Goal: Browse casually: Explore the website without a specific task or goal

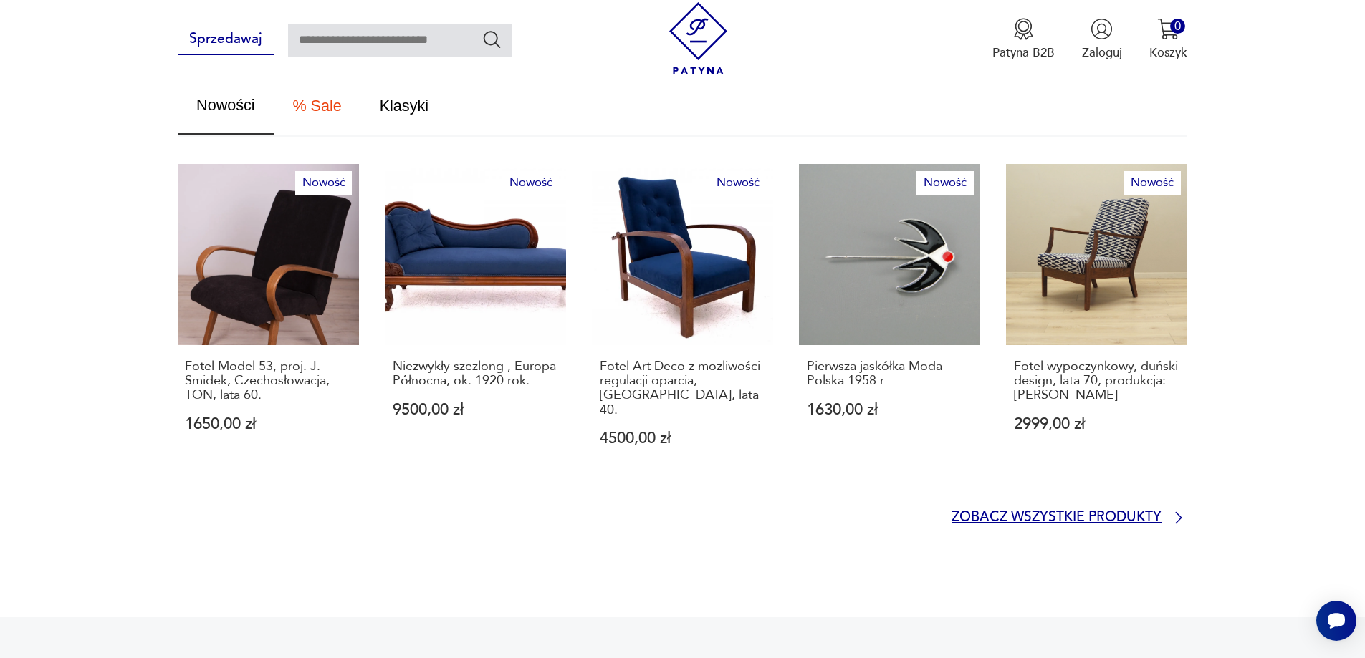
click at [1052, 512] on p "Zobacz wszystkie produkty" at bounding box center [1056, 517] width 210 height 11
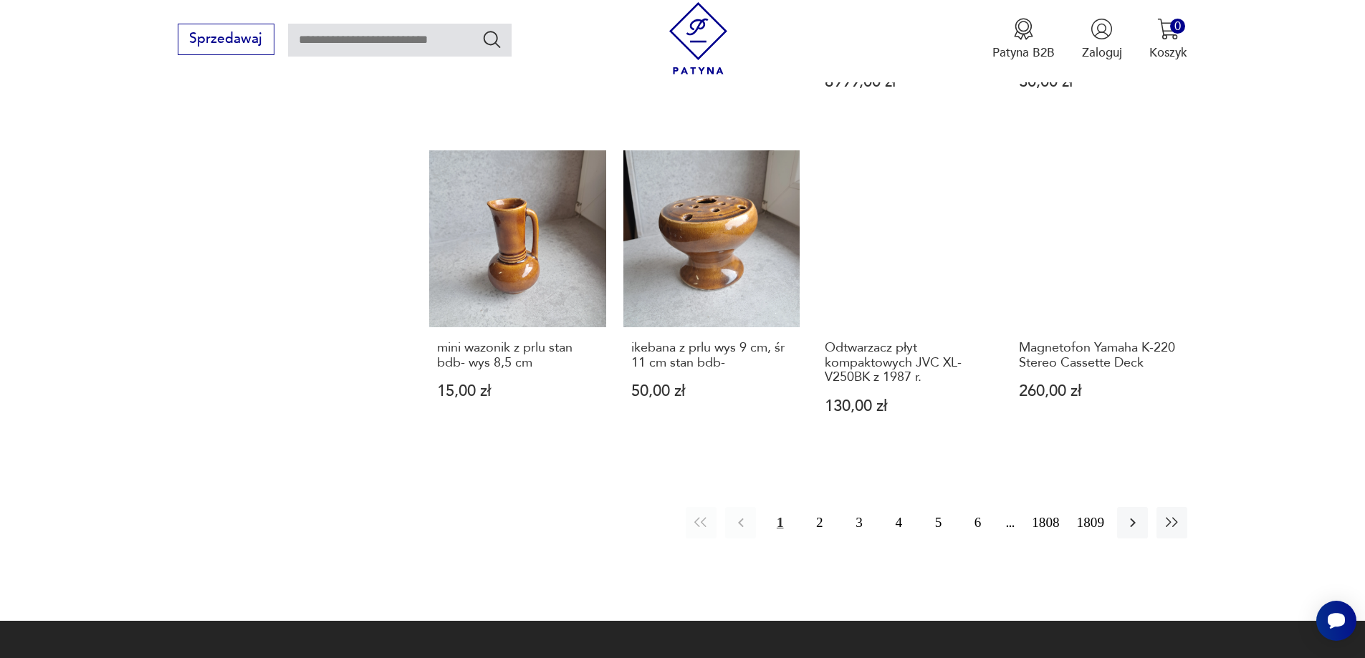
scroll to position [1388, 0]
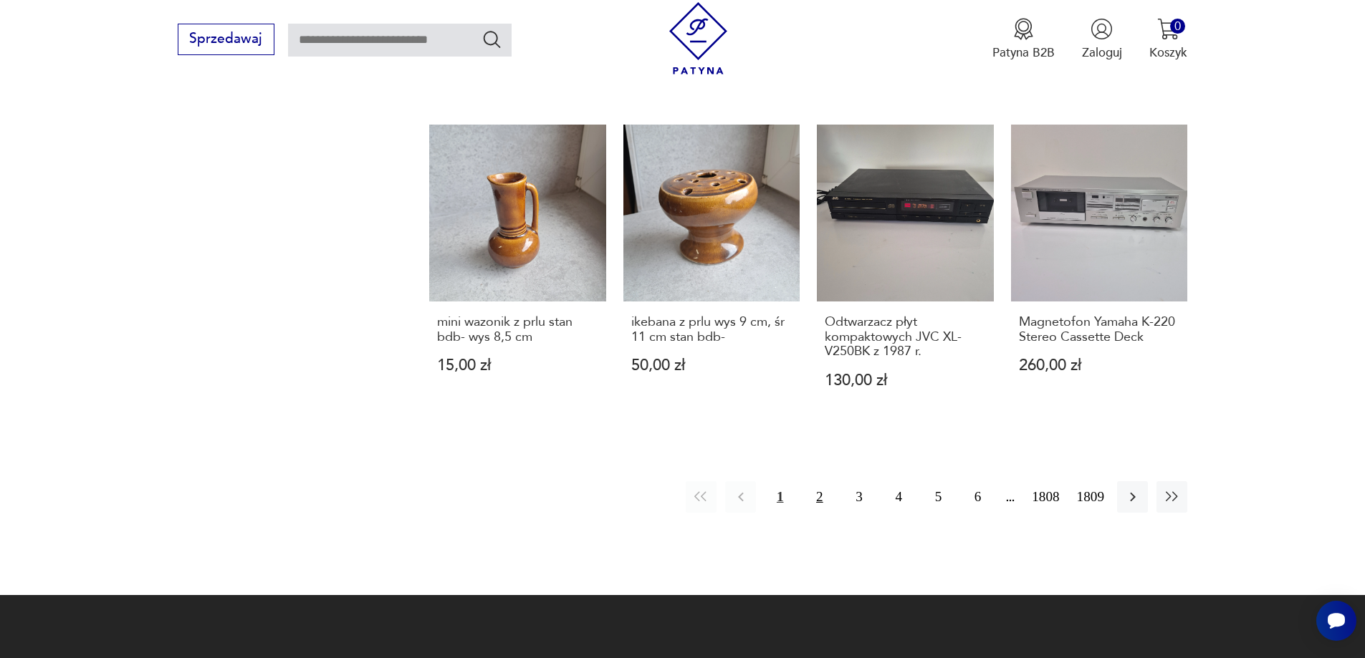
click at [822, 485] on button "2" at bounding box center [819, 496] width 31 height 31
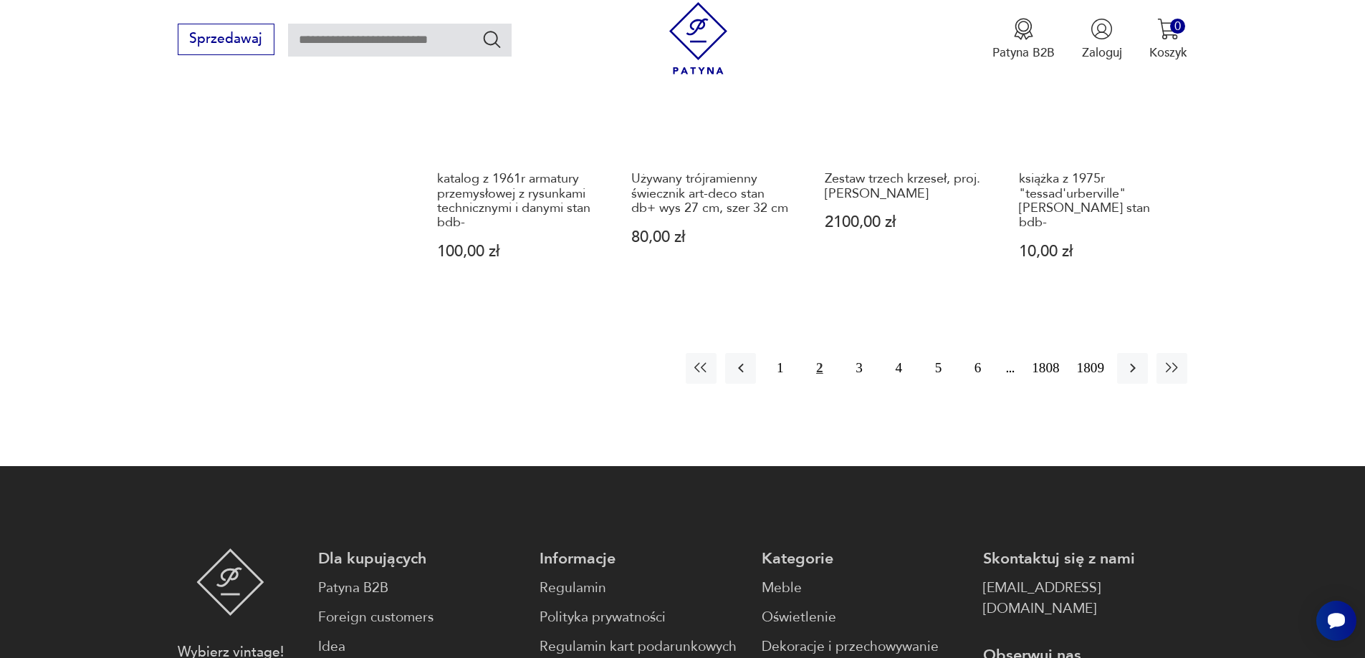
scroll to position [1604, 0]
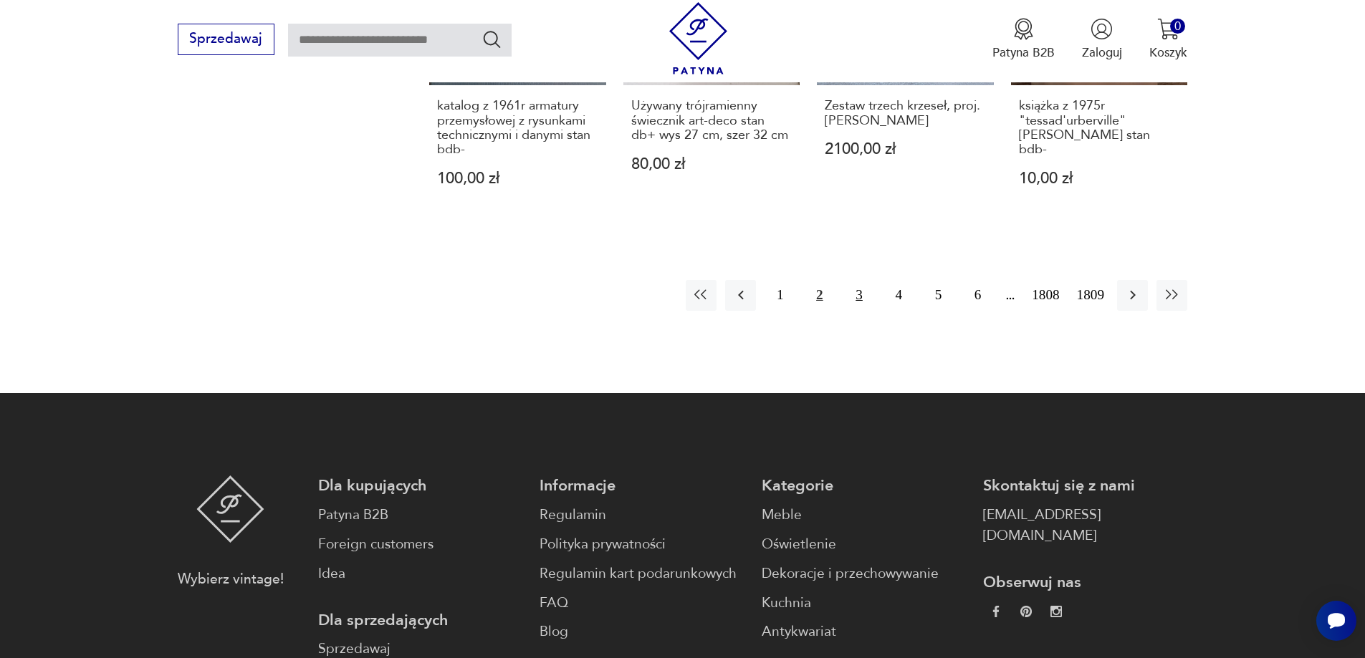
click at [867, 284] on button "3" at bounding box center [858, 295] width 31 height 31
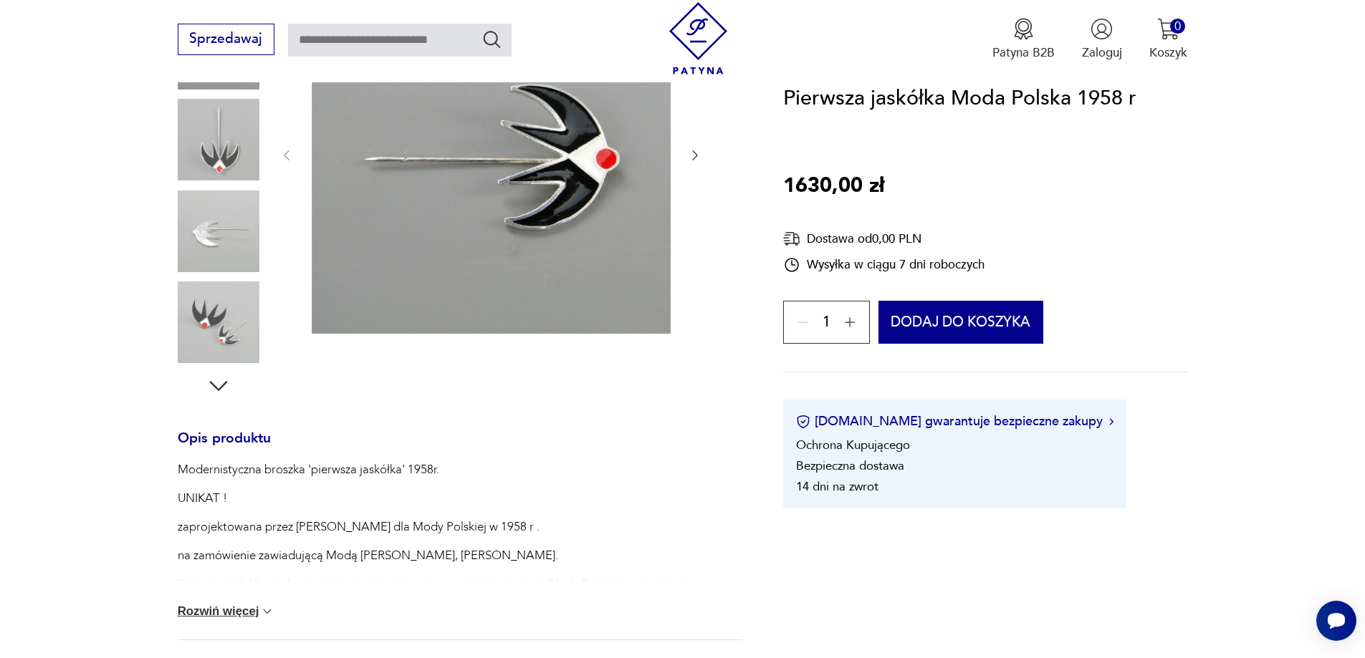
scroll to position [573, 0]
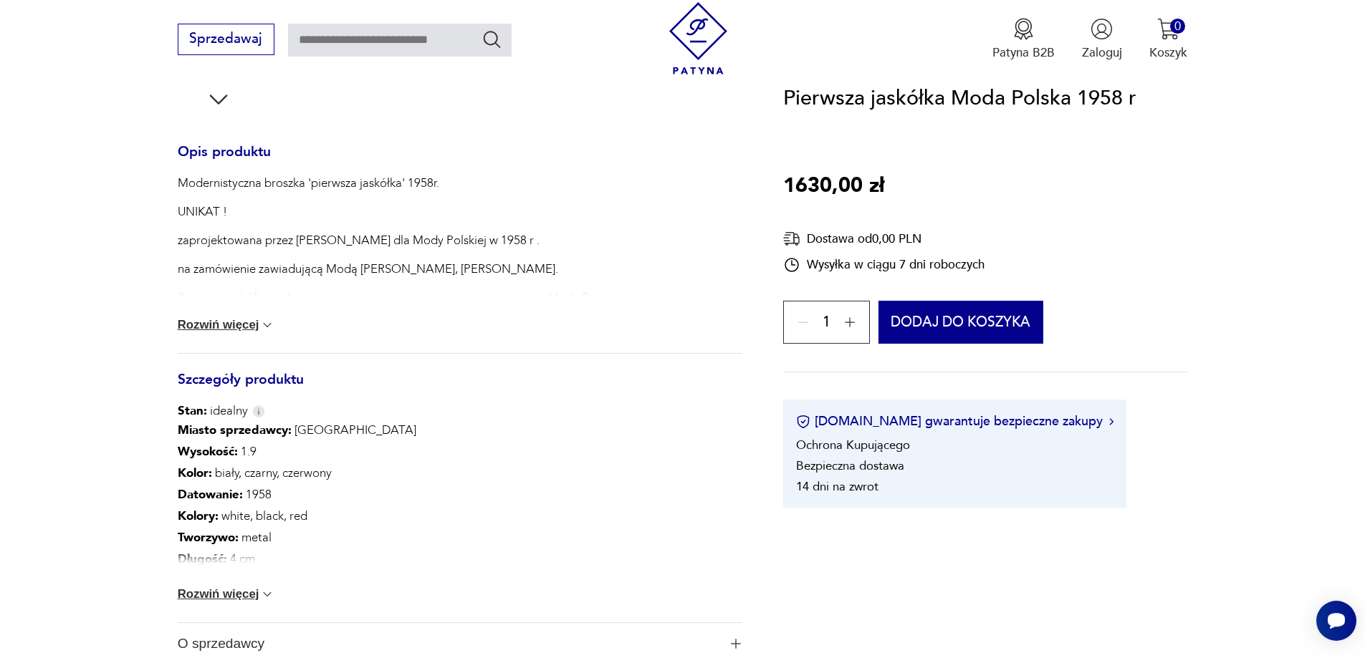
click at [230, 323] on button "Rozwiń więcej" at bounding box center [226, 325] width 97 height 14
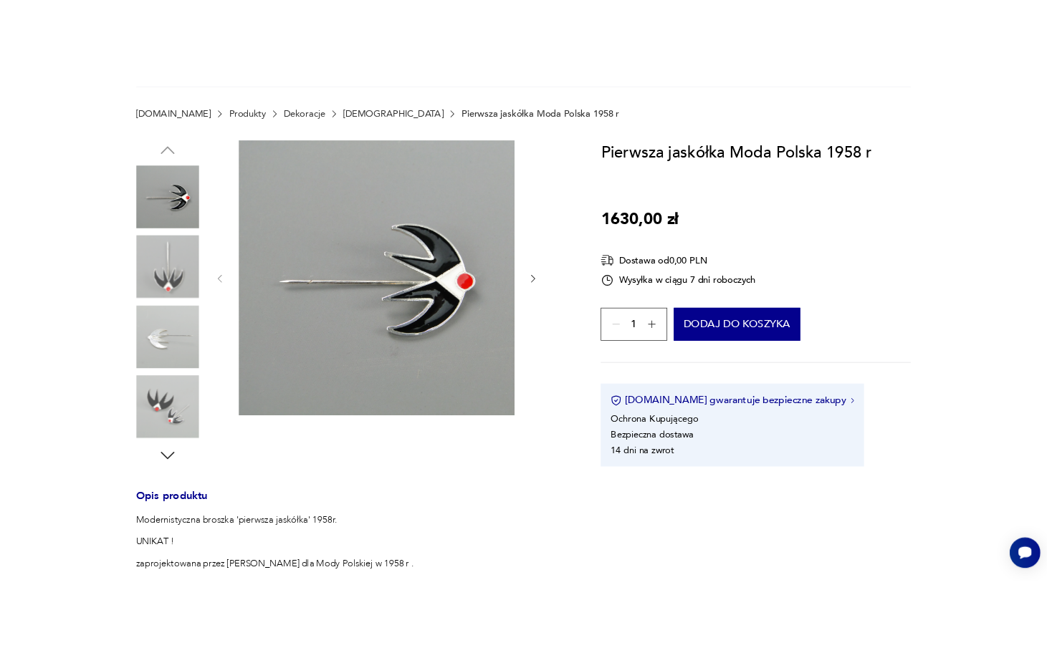
scroll to position [72, 0]
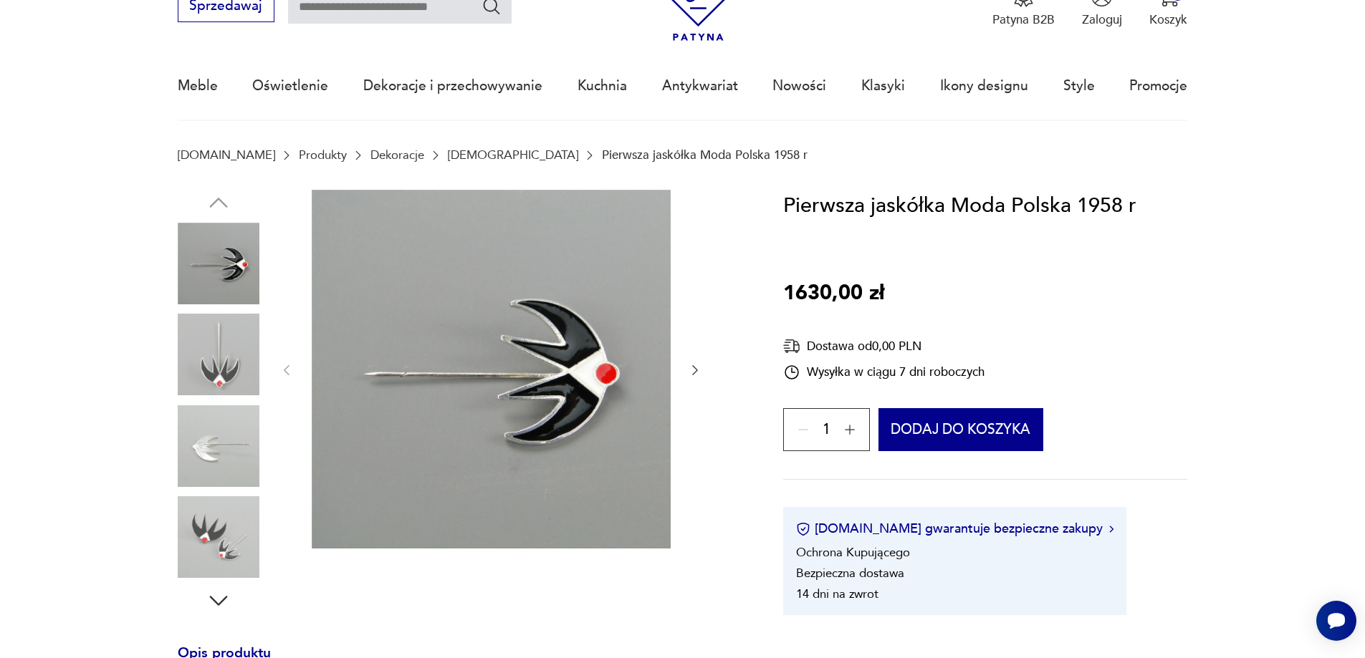
click at [441, 306] on img at bounding box center [491, 369] width 359 height 359
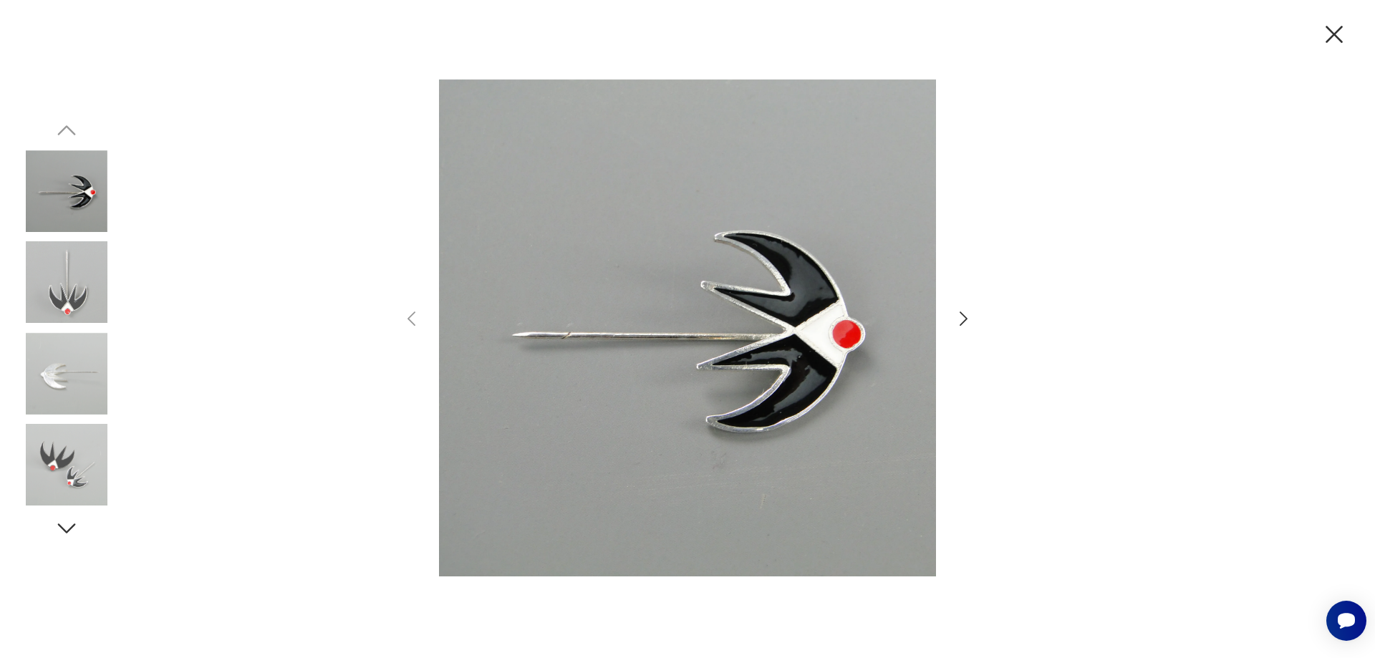
click at [586, 244] on img at bounding box center [687, 327] width 497 height 527
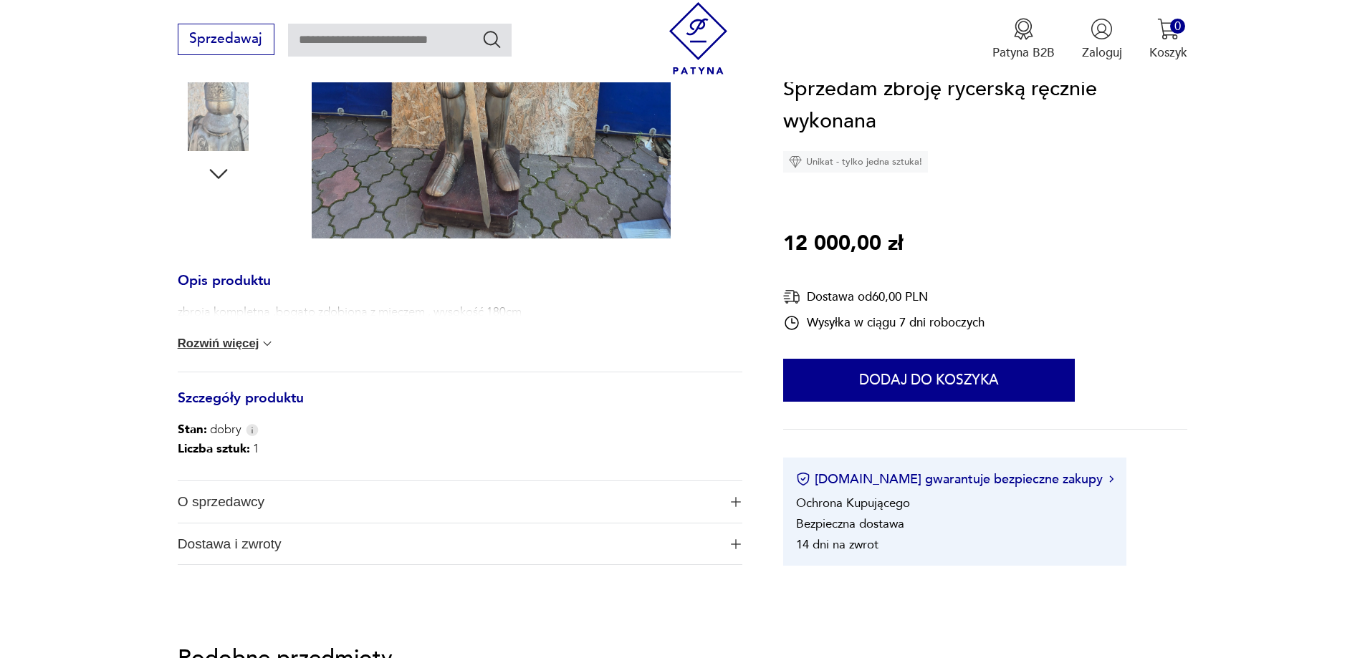
scroll to position [573, 0]
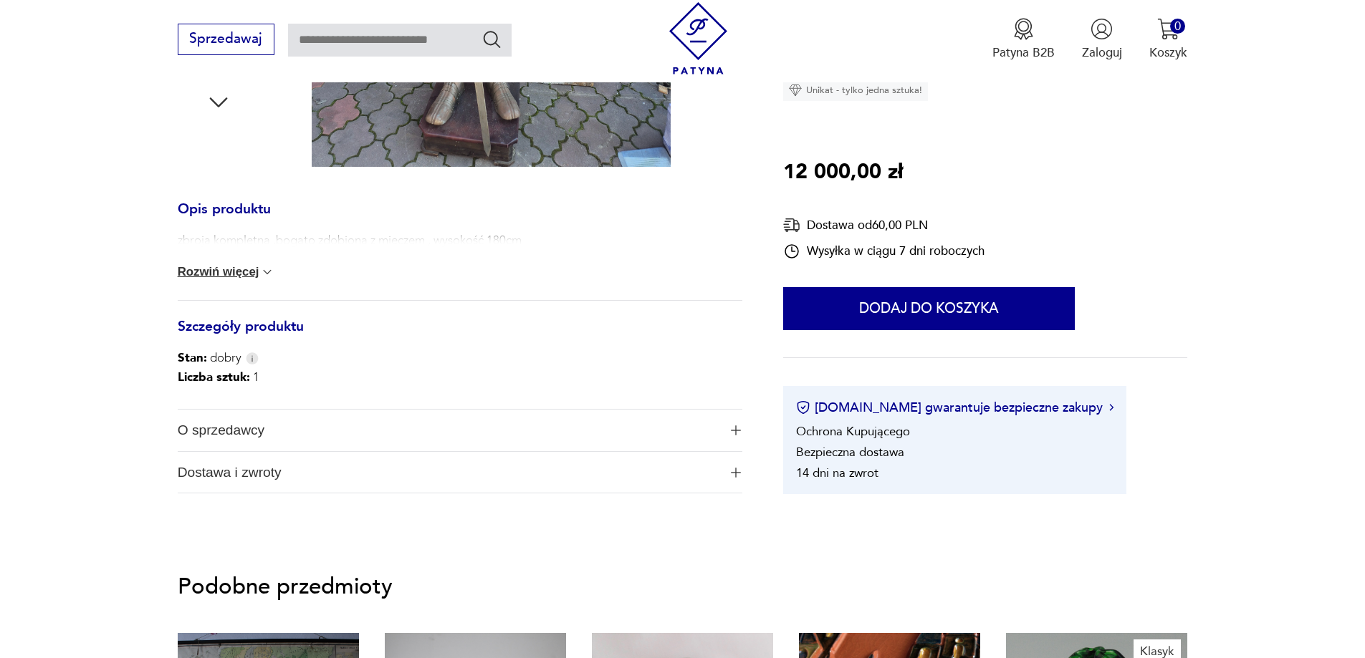
click at [256, 428] on span "O sprzedawcy" at bounding box center [448, 431] width 541 height 42
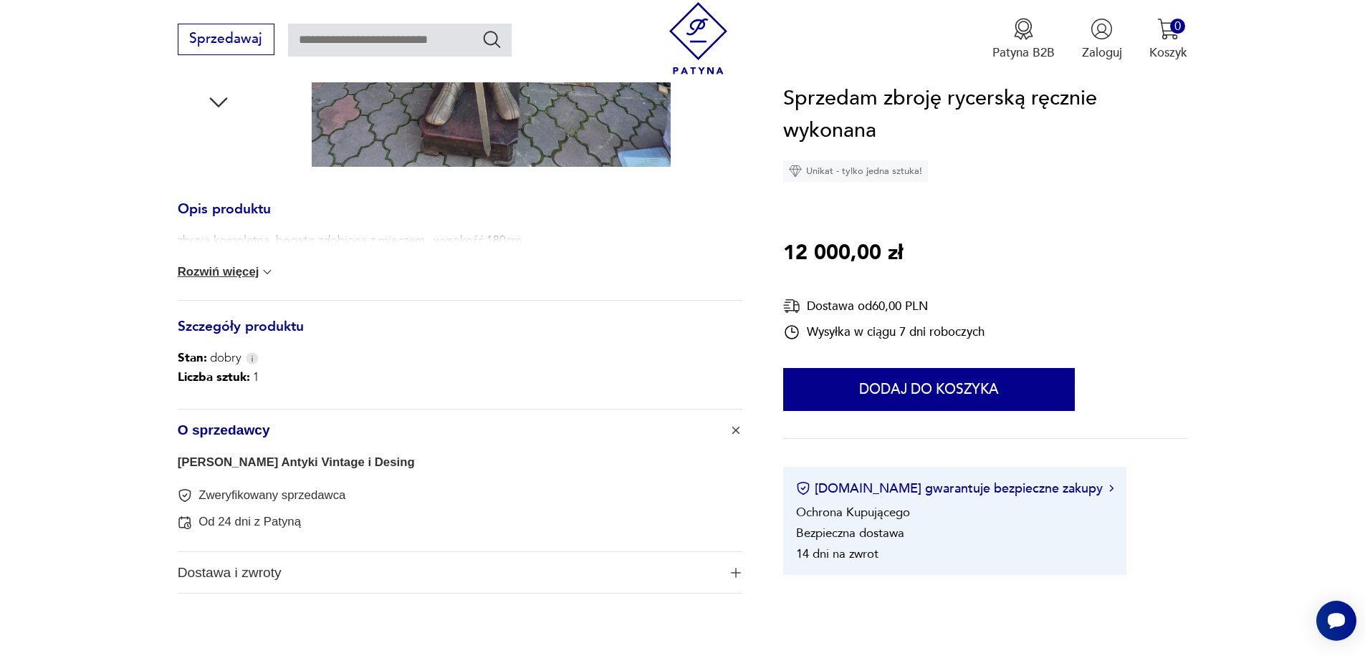
scroll to position [0, 0]
